Goal: Check status: Check status

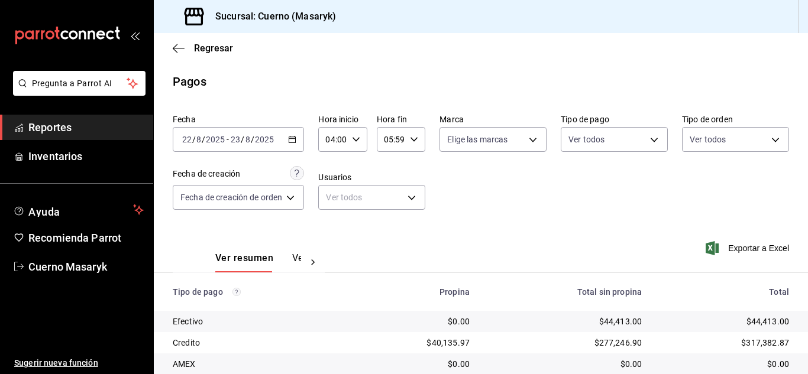
scroll to position [169, 0]
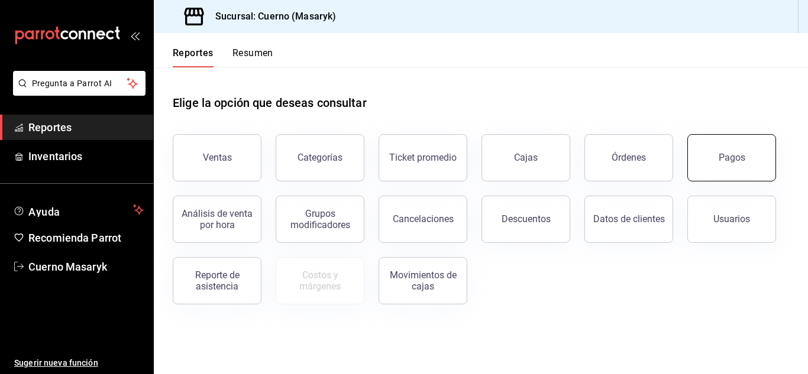
click at [725, 162] on div "Pagos" at bounding box center [731, 157] width 27 height 11
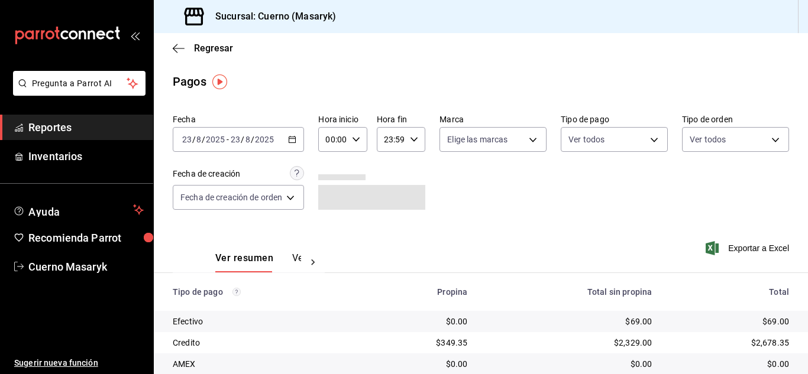
click at [291, 137] on 314 "button" at bounding box center [292, 139] width 7 height 7
click at [296, 137] on icon "button" at bounding box center [292, 139] width 8 height 8
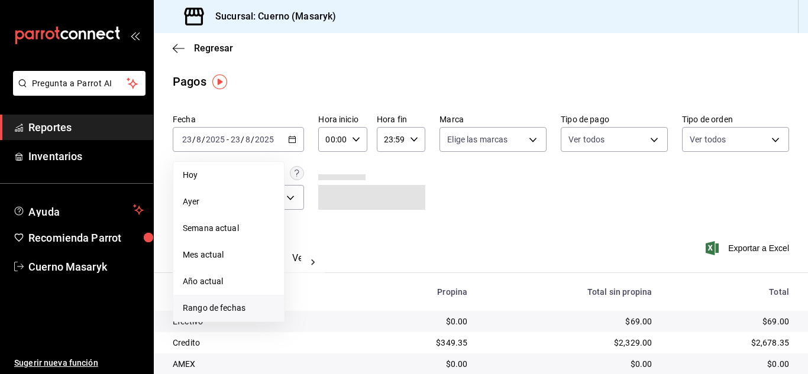
click at [232, 307] on span "Rango de fechas" at bounding box center [229, 308] width 92 height 12
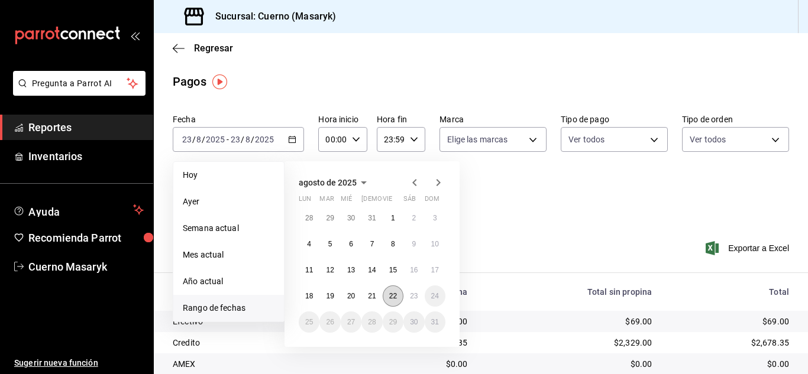
click at [388, 295] on button "22" at bounding box center [393, 296] width 21 height 21
click at [410, 292] on abbr "23" at bounding box center [414, 296] width 8 height 8
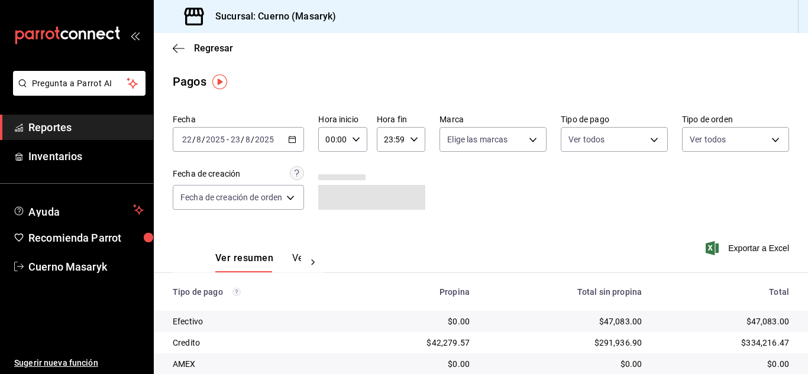
click at [363, 139] on div "00:00 Hora inicio" at bounding box center [342, 139] width 48 height 25
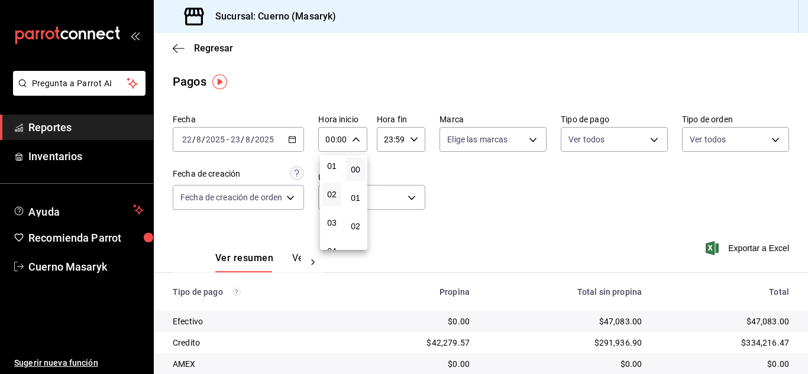
scroll to position [59, 0]
click at [333, 221] on span "04" at bounding box center [331, 223] width 5 height 9
type input "04:00"
click at [416, 136] on div at bounding box center [404, 187] width 808 height 374
click at [416, 136] on icon "button" at bounding box center [414, 139] width 8 height 8
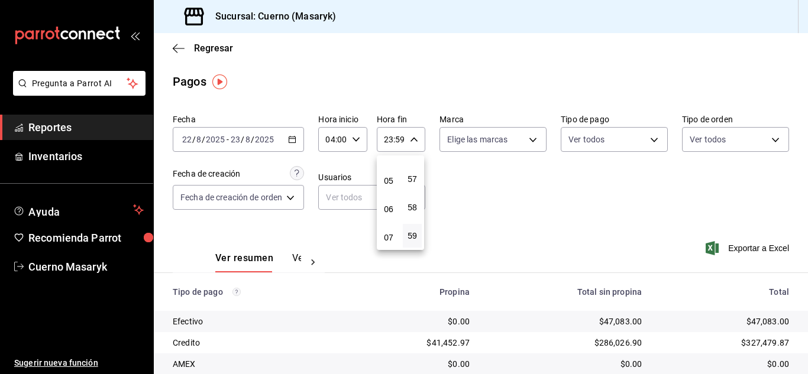
scroll to position [114, 0]
click at [391, 202] on span "05" at bounding box center [388, 197] width 5 height 9
type input "05:59"
click at [581, 258] on div at bounding box center [404, 187] width 808 height 374
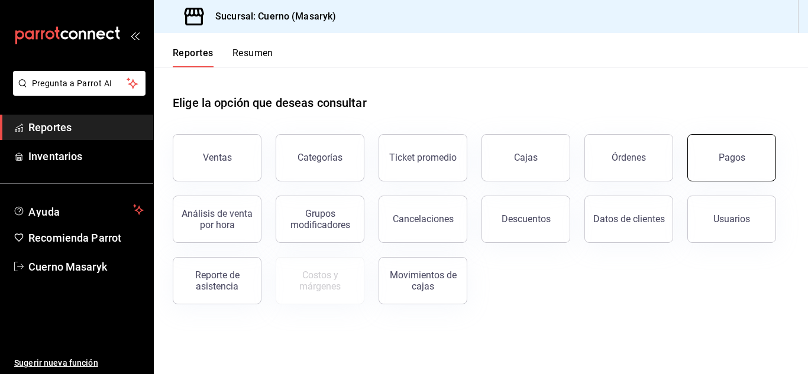
click at [712, 157] on button "Pagos" at bounding box center [731, 157] width 89 height 47
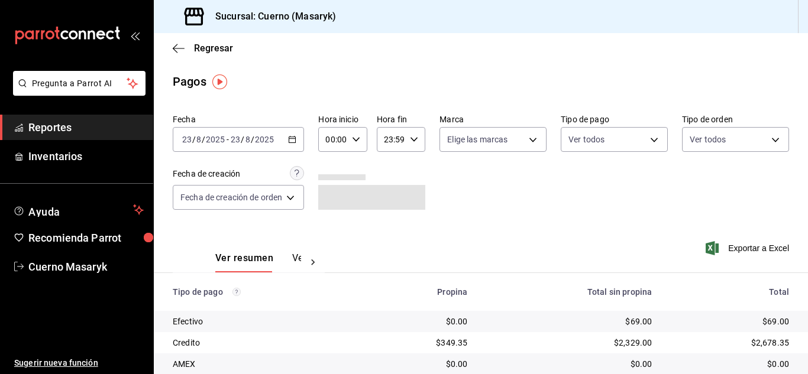
click at [300, 145] on div "2025-08-23 23 / 8 / 2025 - 2025-08-23 23 / 8 / 2025" at bounding box center [238, 139] width 131 height 25
click at [296, 137] on \(Stroke\) "button" at bounding box center [292, 140] width 7 height 7
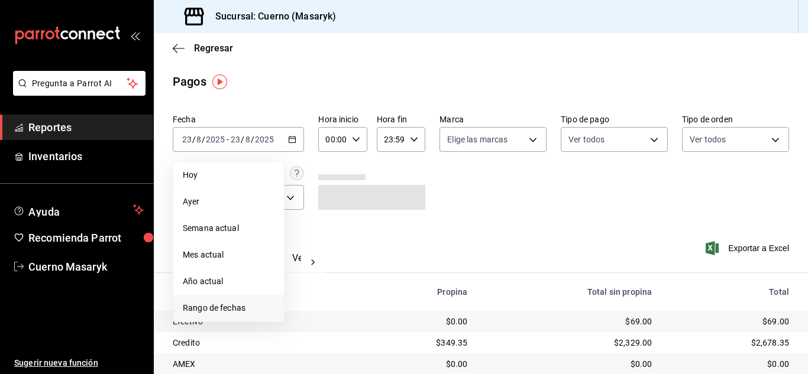
click at [210, 300] on li "Rango de fechas" at bounding box center [228, 308] width 111 height 27
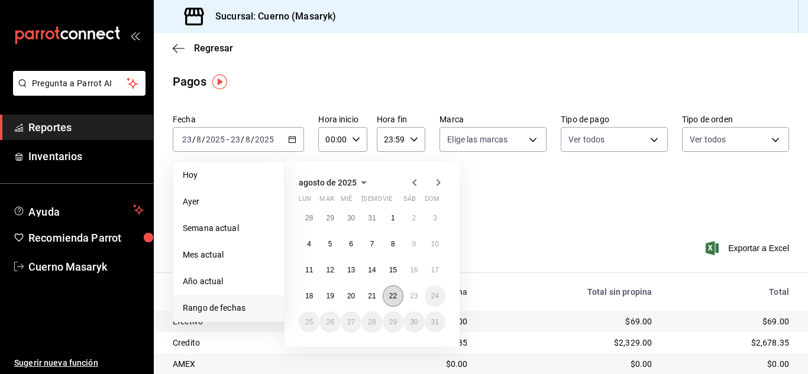
click at [393, 299] on abbr "22" at bounding box center [393, 296] width 8 height 8
click at [407, 294] on button "23" at bounding box center [413, 296] width 21 height 21
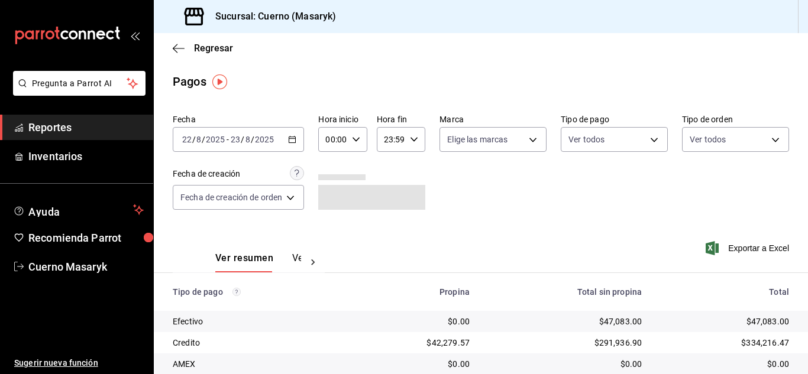
click at [358, 143] on icon "button" at bounding box center [356, 139] width 8 height 8
click at [330, 226] on span "04" at bounding box center [331, 223] width 5 height 9
type input "04:00"
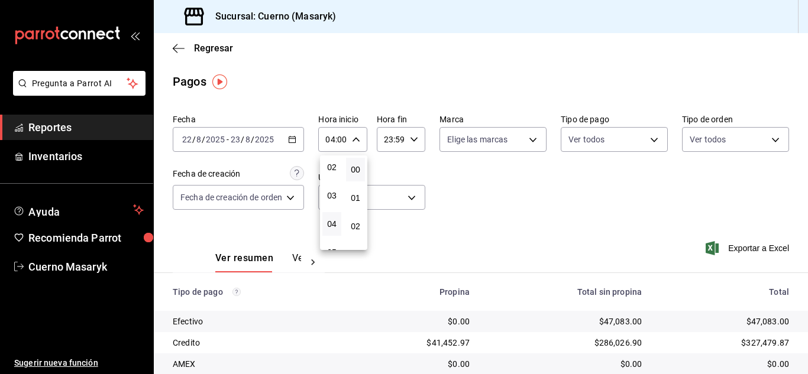
click at [415, 143] on div at bounding box center [404, 187] width 808 height 374
click at [415, 138] on icon "button" at bounding box center [414, 139] width 8 height 8
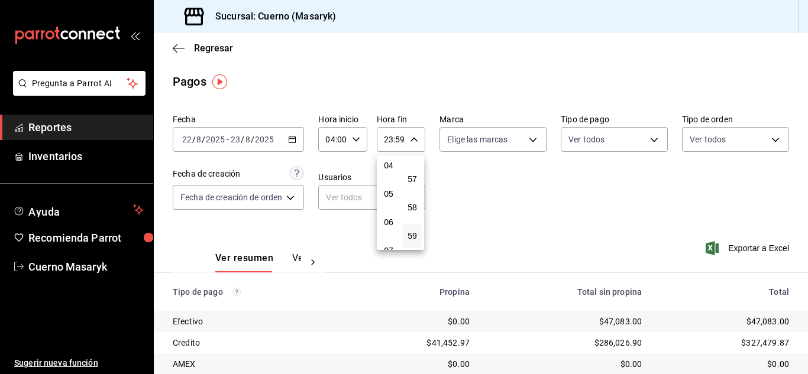
scroll to position [114, 0]
click at [391, 201] on span "05" at bounding box center [388, 197] width 5 height 9
type input "05:59"
click at [521, 194] on div at bounding box center [404, 187] width 808 height 374
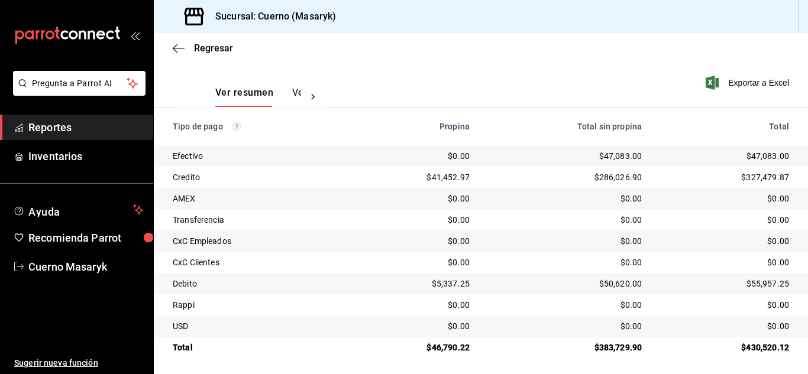
scroll to position [169, 0]
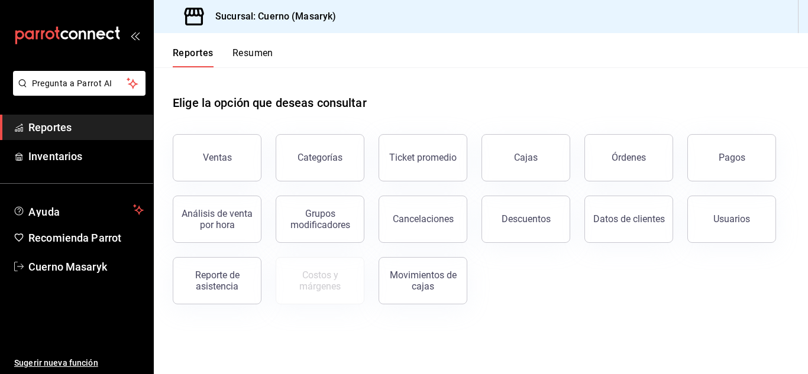
click at [752, 171] on button "Pagos" at bounding box center [731, 157] width 89 height 47
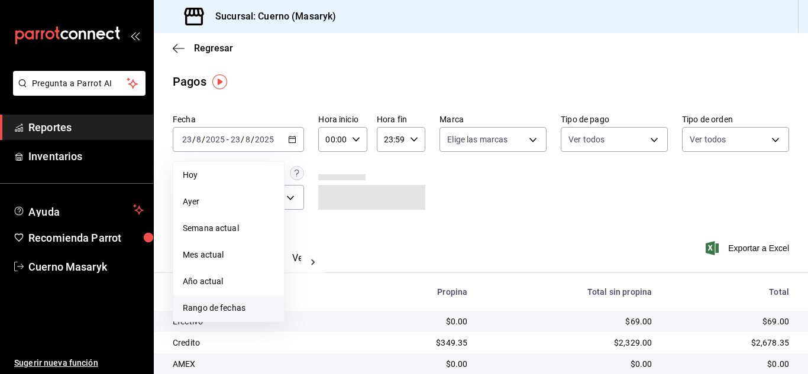
click at [244, 303] on span "Rango de fechas" at bounding box center [229, 308] width 92 height 12
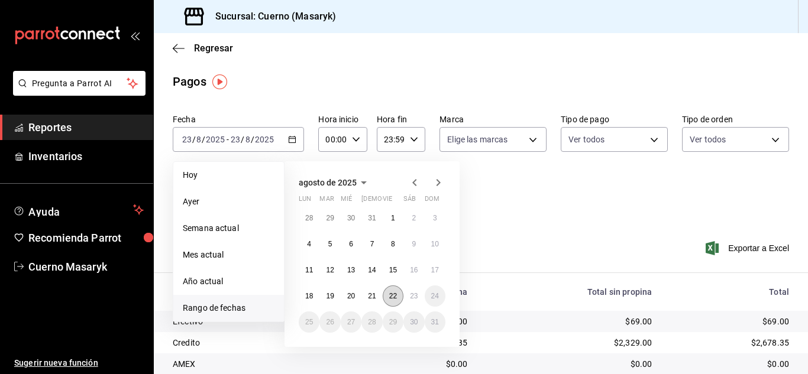
click at [391, 290] on button "22" at bounding box center [393, 296] width 21 height 21
click at [416, 293] on abbr "23" at bounding box center [414, 296] width 8 height 8
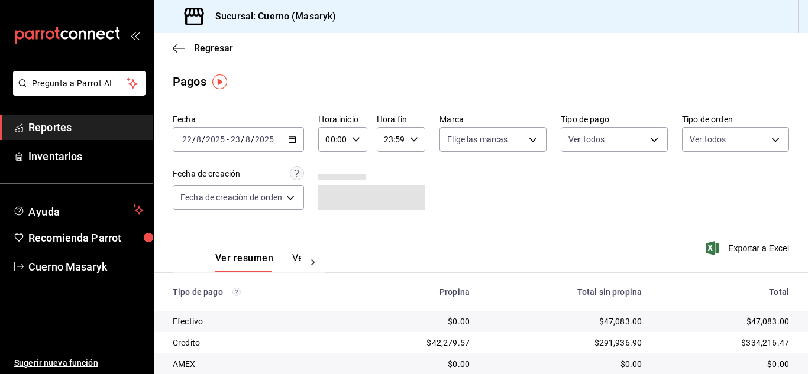
click at [359, 139] on icon "button" at bounding box center [356, 139] width 8 height 8
click at [329, 163] on span "04" at bounding box center [331, 164] width 5 height 9
type input "04:00"
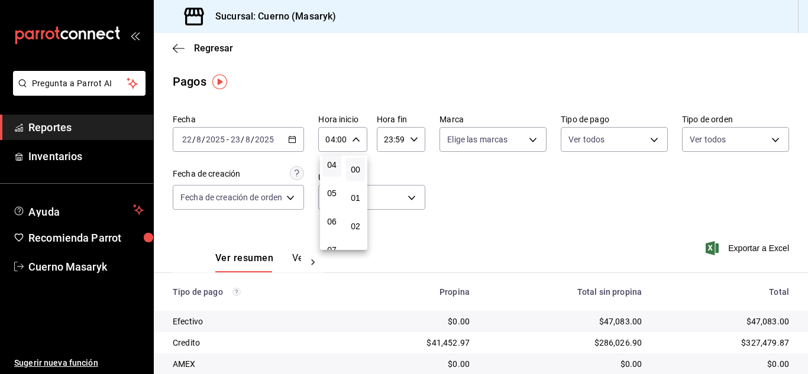
click at [414, 138] on div at bounding box center [404, 187] width 808 height 374
click at [414, 138] on icon "button" at bounding box center [414, 139] width 8 height 8
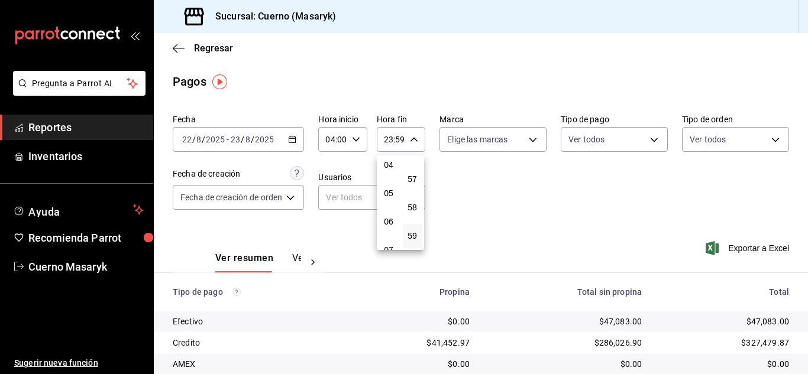
scroll to position [114, 0]
click at [391, 199] on span "05" at bounding box center [388, 197] width 5 height 9
type input "05:59"
click at [540, 203] on div at bounding box center [404, 187] width 808 height 374
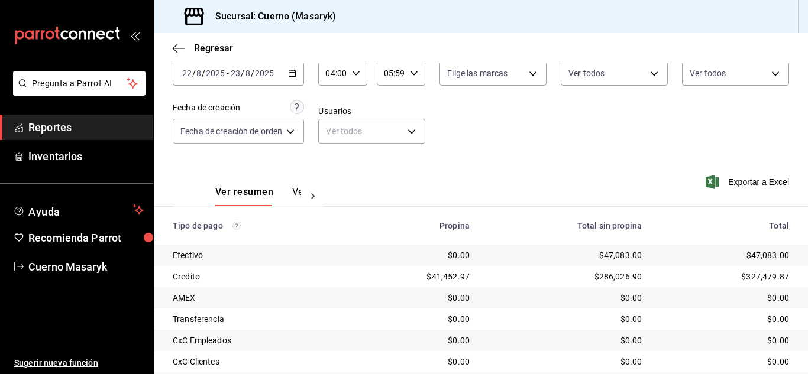
scroll to position [169, 0]
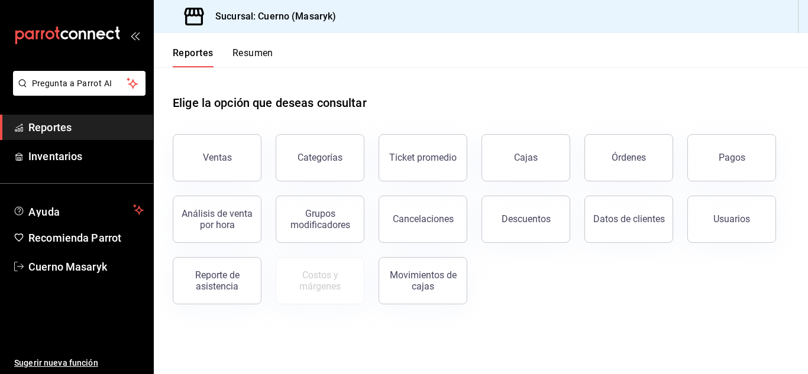
click at [731, 157] on div "Pagos" at bounding box center [731, 157] width 27 height 11
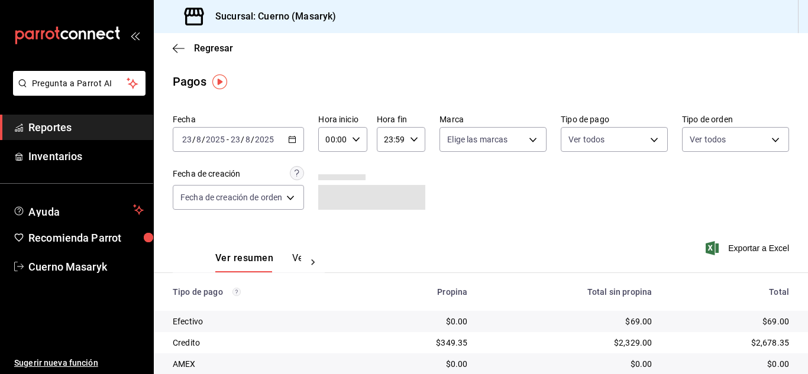
click at [296, 138] on \(Stroke\) "button" at bounding box center [292, 140] width 7 height 7
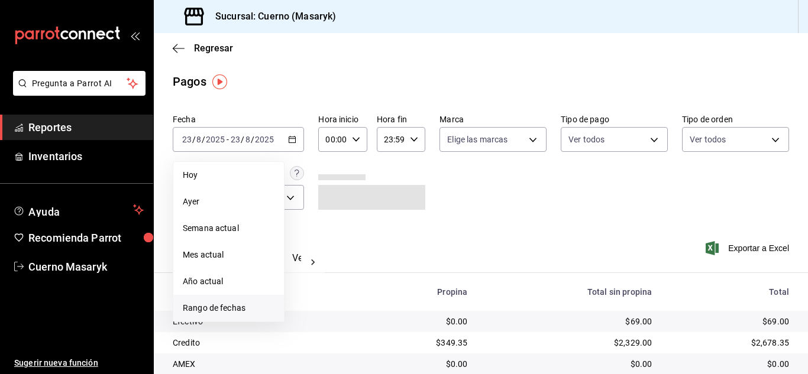
click at [229, 309] on span "Rango de fechas" at bounding box center [229, 308] width 92 height 12
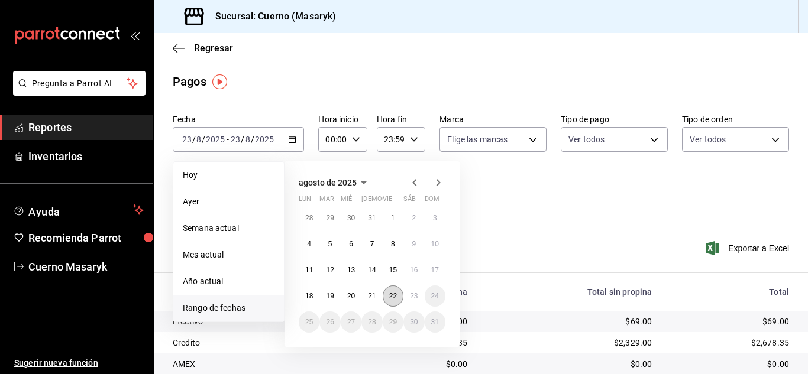
click at [387, 293] on button "22" at bounding box center [393, 296] width 21 height 21
click at [410, 296] on abbr "23" at bounding box center [414, 296] width 8 height 8
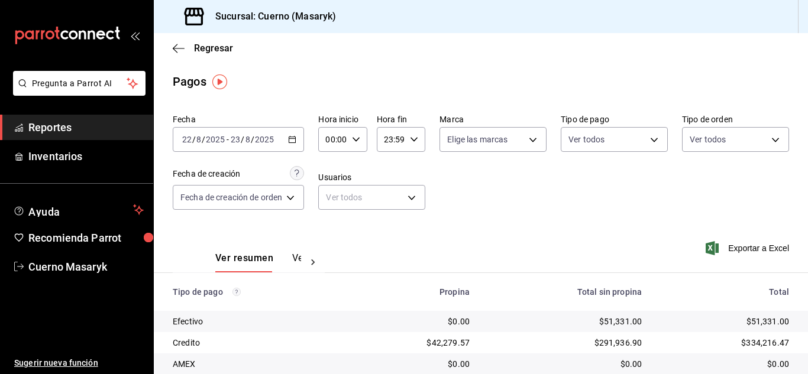
click at [359, 142] on icon "button" at bounding box center [356, 139] width 8 height 8
click at [331, 217] on button "04" at bounding box center [331, 224] width 19 height 24
type input "04:00"
click at [409, 138] on div at bounding box center [404, 187] width 808 height 374
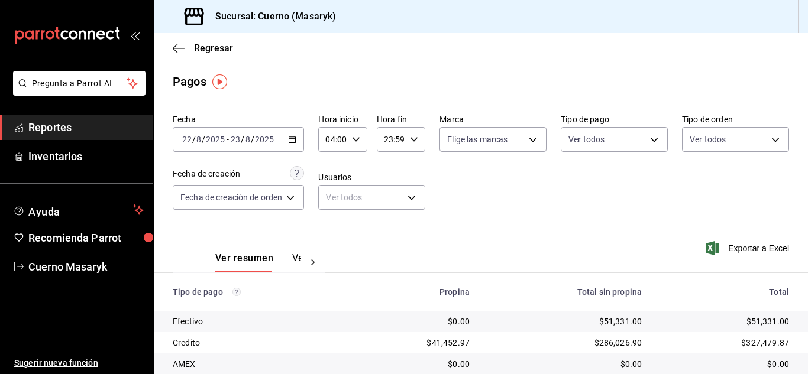
click at [412, 139] on icon "button" at bounding box center [414, 139] width 8 height 8
click at [388, 200] on span "05" at bounding box center [388, 197] width 5 height 9
type input "05:59"
click at [652, 229] on div at bounding box center [404, 187] width 808 height 374
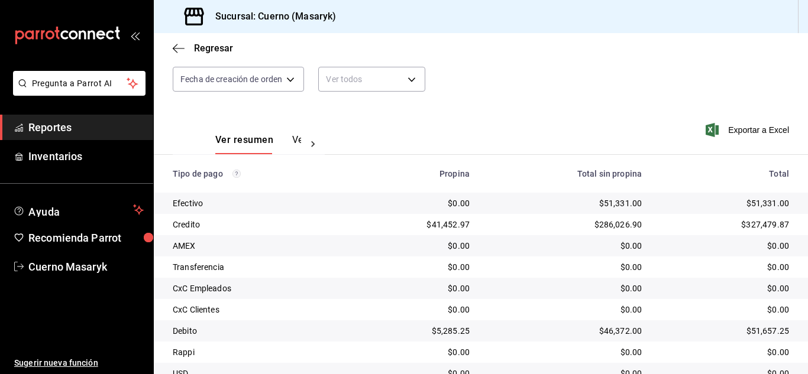
scroll to position [169, 0]
